Goal: Find specific page/section

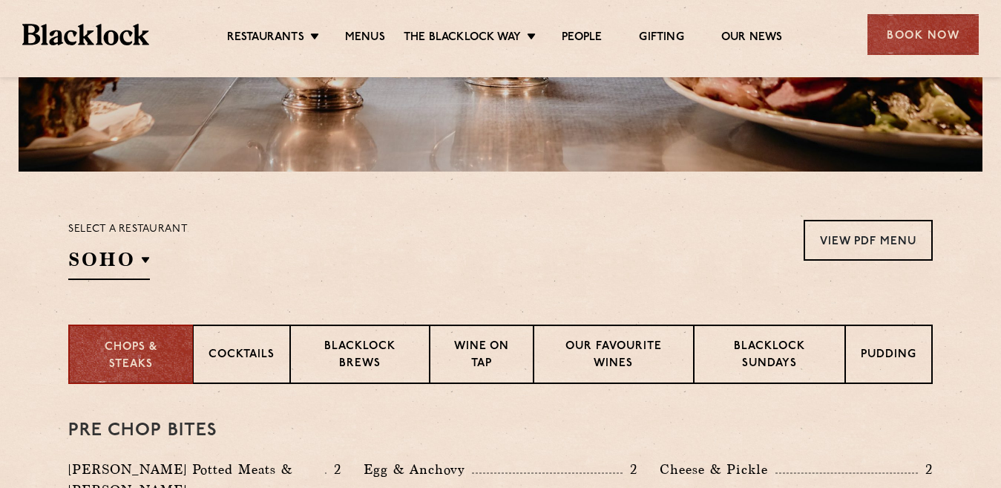
scroll to position [371, 0]
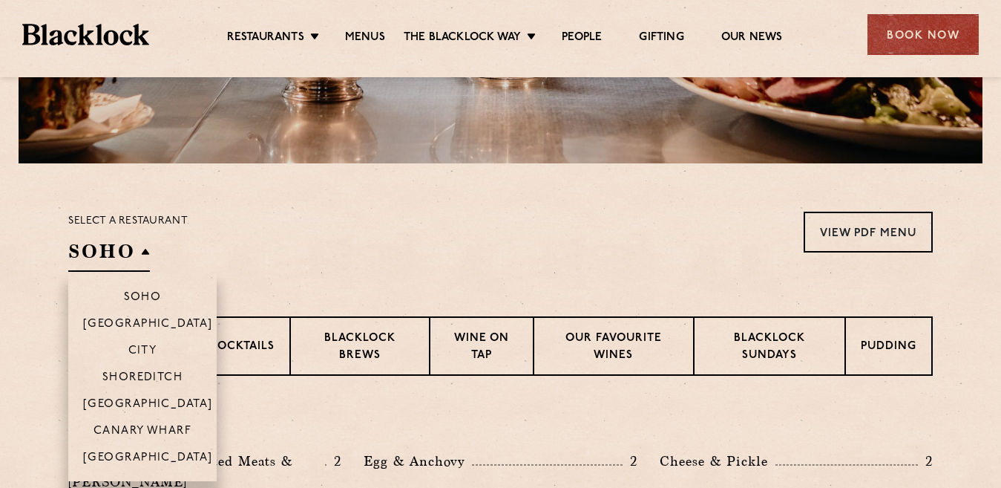
click at [146, 252] on h2 "SOHO" at bounding box center [109, 254] width 82 height 33
click at [144, 322] on p "[GEOGRAPHIC_DATA]" at bounding box center [148, 325] width 130 height 15
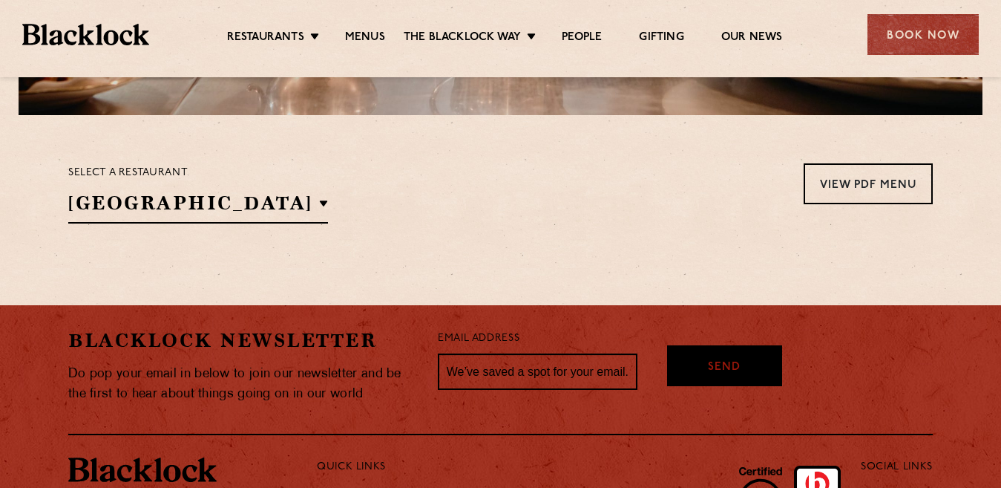
scroll to position [445, 0]
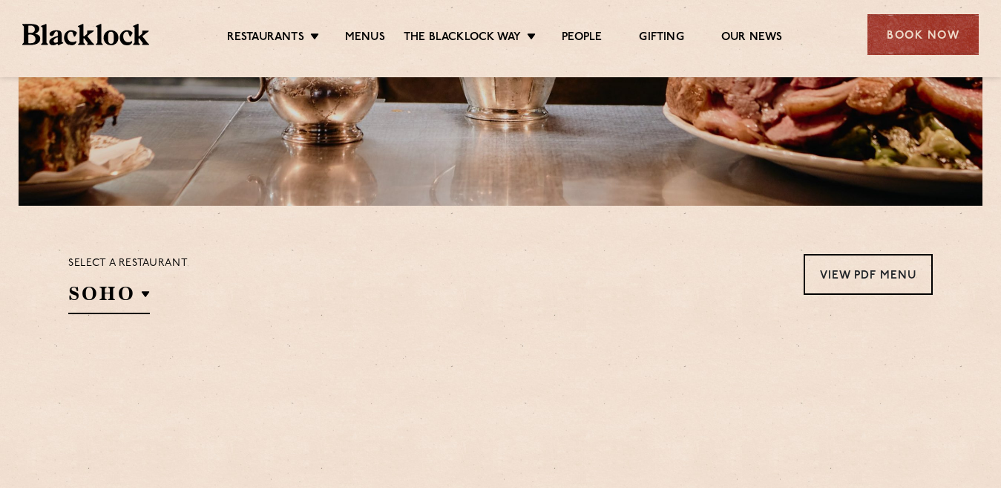
scroll to position [371, 0]
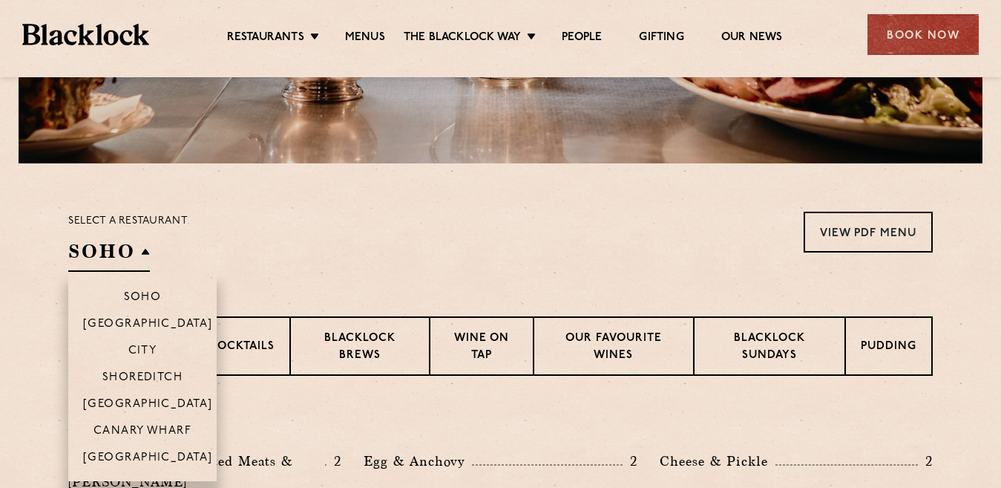
click at [145, 252] on h2 "SOHO" at bounding box center [109, 254] width 82 height 33
click at [142, 319] on p "[GEOGRAPHIC_DATA]" at bounding box center [148, 325] width 130 height 15
